Goal: Task Accomplishment & Management: Manage account settings

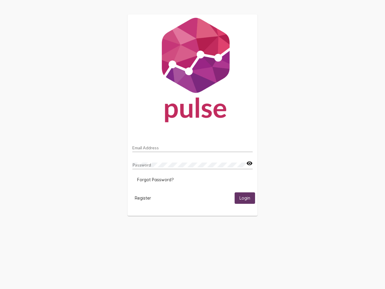
click at [193, 146] on input "Email Address" at bounding box center [192, 147] width 120 height 5
click at [249, 163] on mat-icon "visibility" at bounding box center [249, 163] width 6 height 7
click at [155, 180] on span "Forgot Password?" at bounding box center [155, 179] width 36 height 5
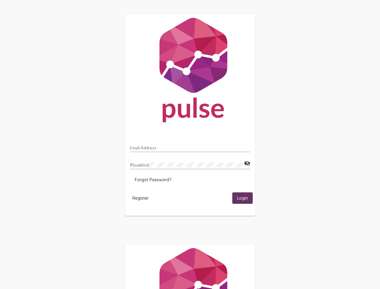
click at [143, 198] on span "Register" at bounding box center [140, 197] width 16 height 5
click at [245, 198] on html "Email Address Password visibility_off Forgot Password? Register Login" at bounding box center [190, 195] width 380 height 390
